Goal: Information Seeking & Learning: Learn about a topic

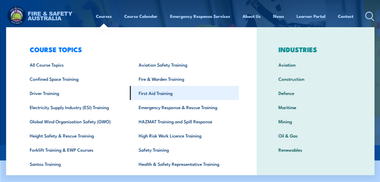
click at [145, 94] on link "First Aid Training" at bounding box center [184, 93] width 109 height 14
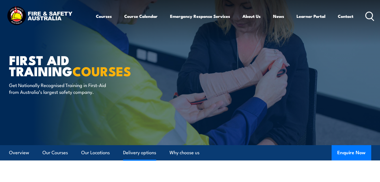
click at [128, 152] on link "Delivery options" at bounding box center [139, 152] width 33 height 15
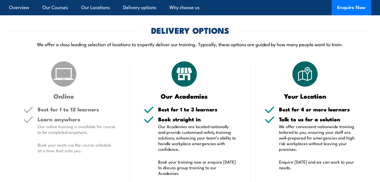
scroll to position [1240, 0]
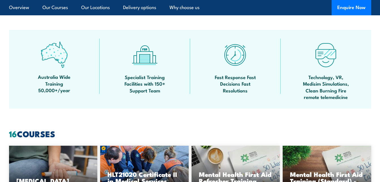
scroll to position [38, 0]
